Goal: Information Seeking & Learning: Learn about a topic

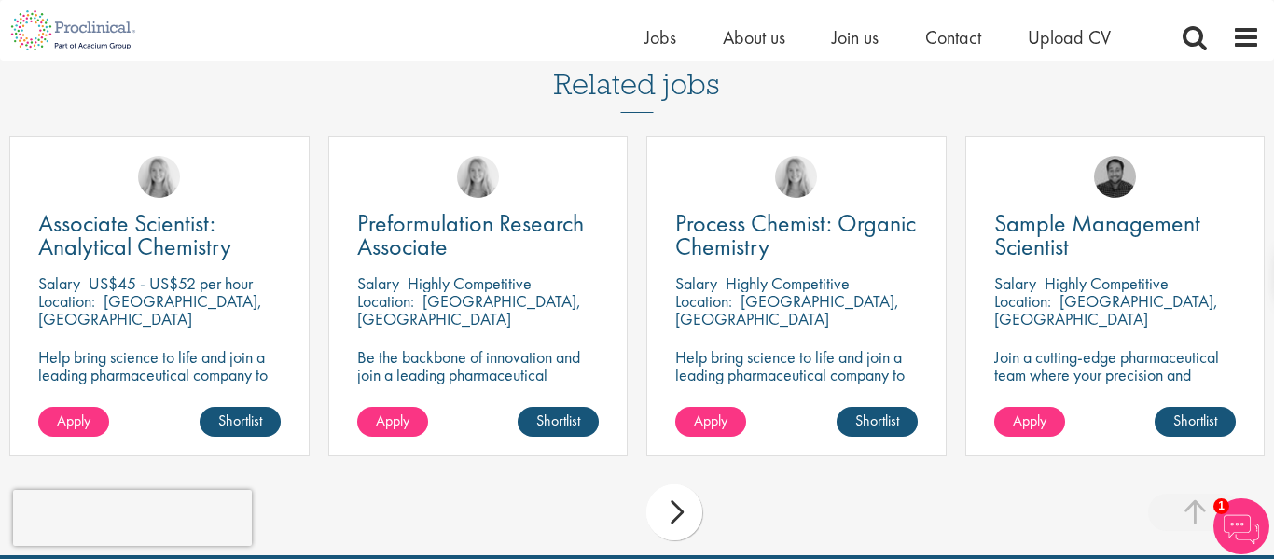
scroll to position [1546, 0]
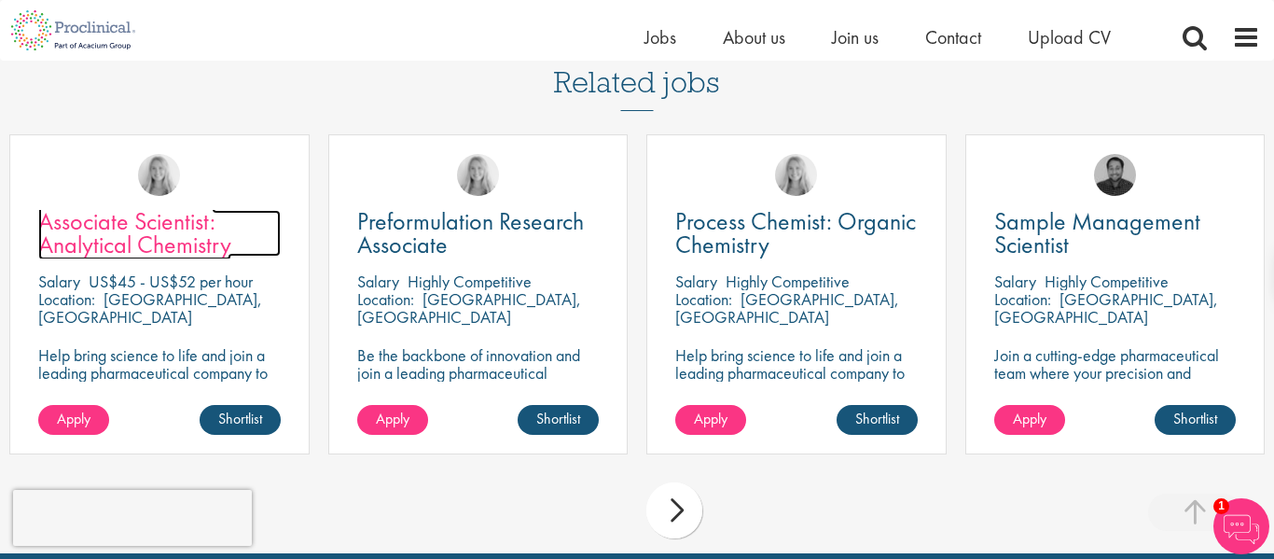
click at [175, 206] on span "Associate Scientist: Analytical Chemistry" at bounding box center [134, 232] width 193 height 55
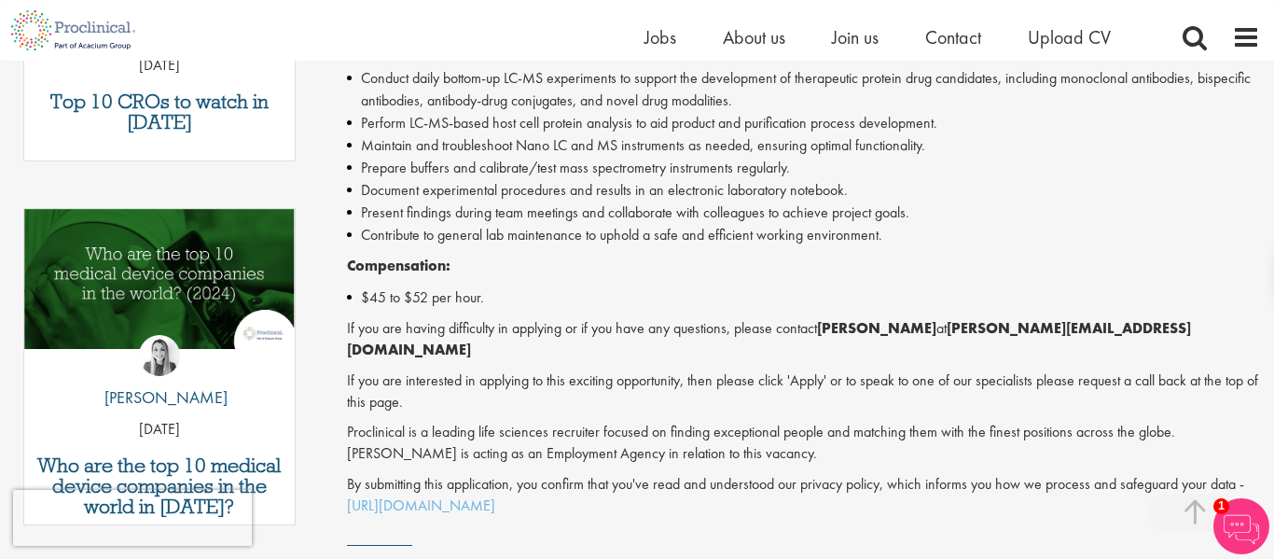
scroll to position [868, 0]
